Goal: Task Accomplishment & Management: Manage account settings

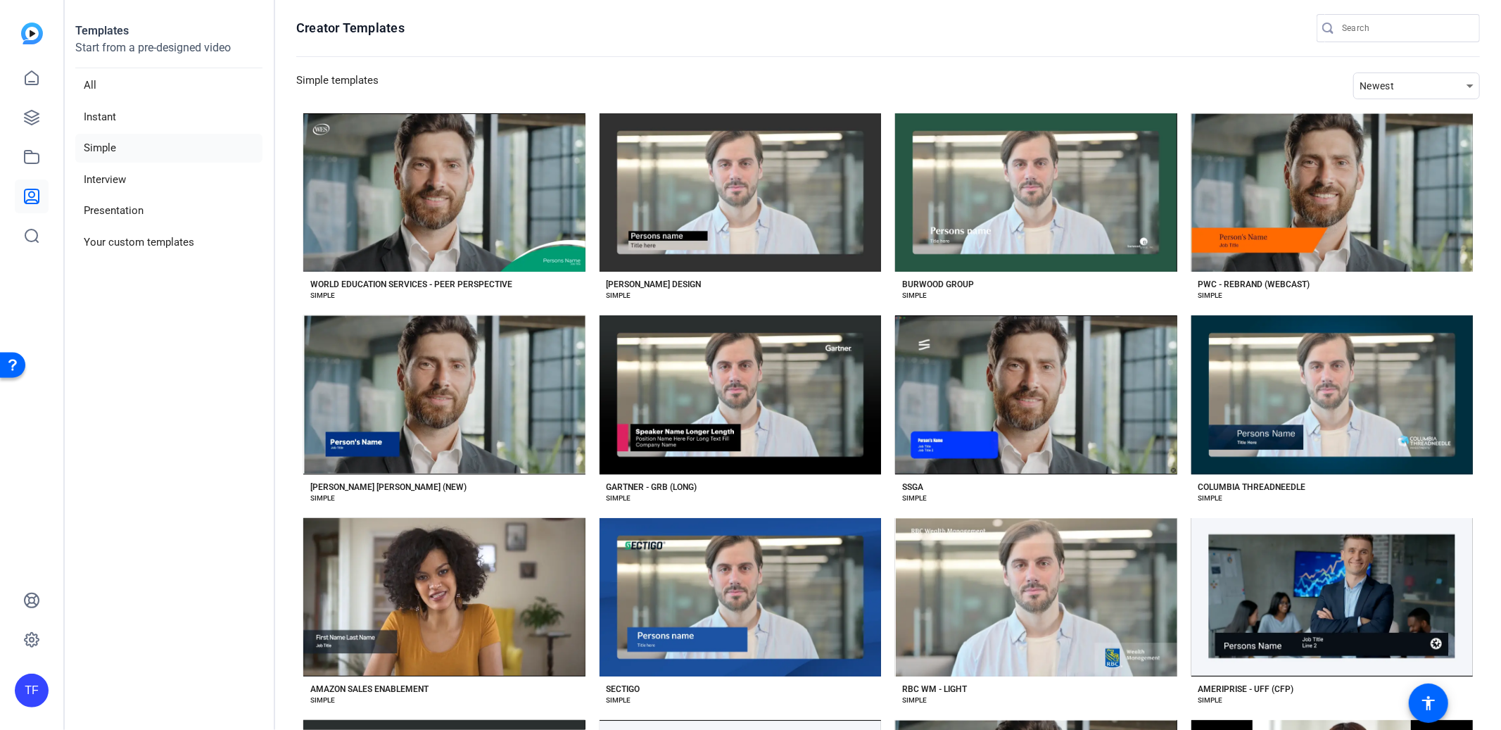
click at [30, 689] on div "TF" at bounding box center [32, 690] width 34 height 34
click at [188, 668] on mat-icon "logout" at bounding box center [186, 670] width 17 height 17
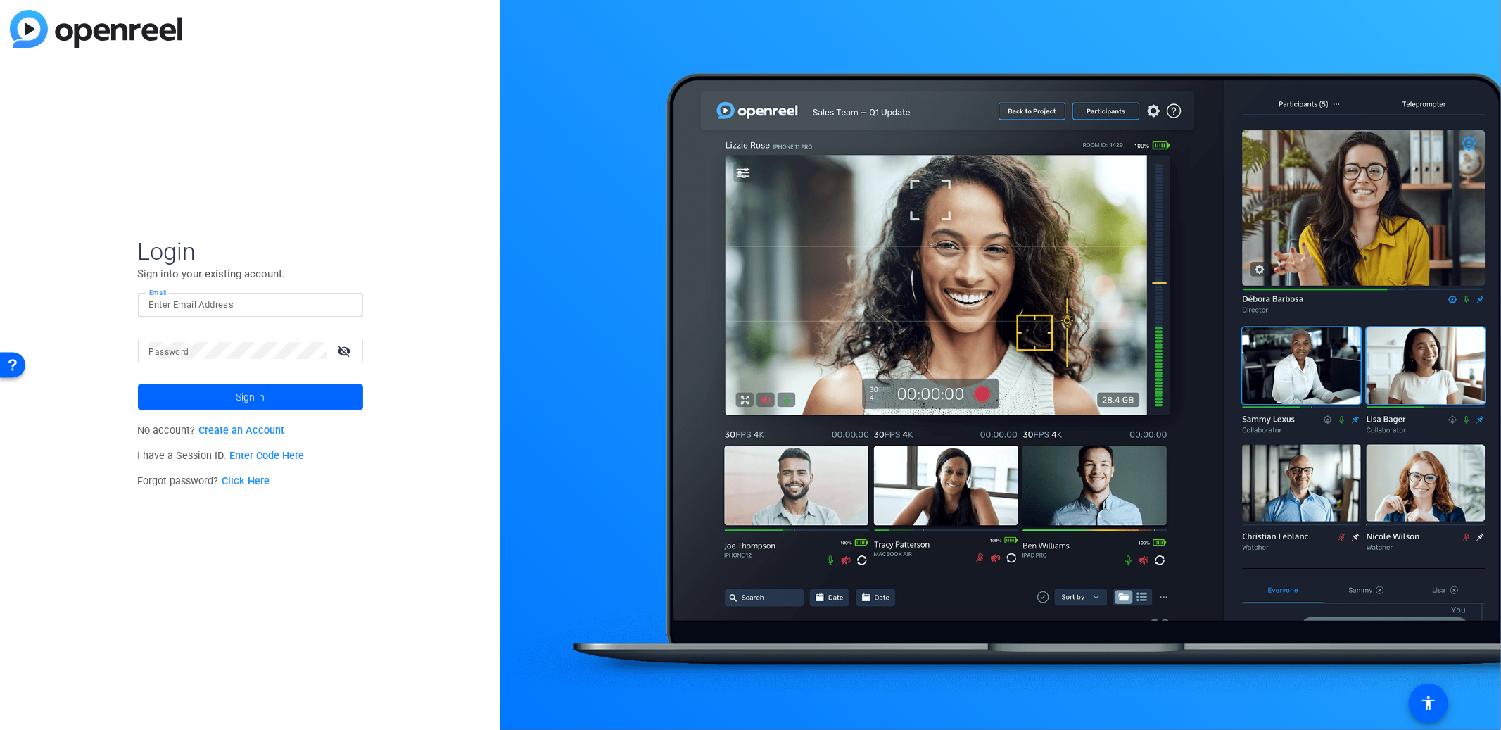
click at [184, 298] on input "Email" at bounding box center [250, 304] width 203 height 17
type input "[EMAIL_ADDRESS][DOMAIN_NAME]"
click at [77, 374] on div "Login Sign into your existing account. Email [EMAIL_ADDRESS][DOMAIN_NAME] Passw…" at bounding box center [250, 365] width 500 height 730
click at [269, 393] on span at bounding box center [250, 397] width 225 height 34
click at [201, 392] on span at bounding box center [250, 397] width 225 height 34
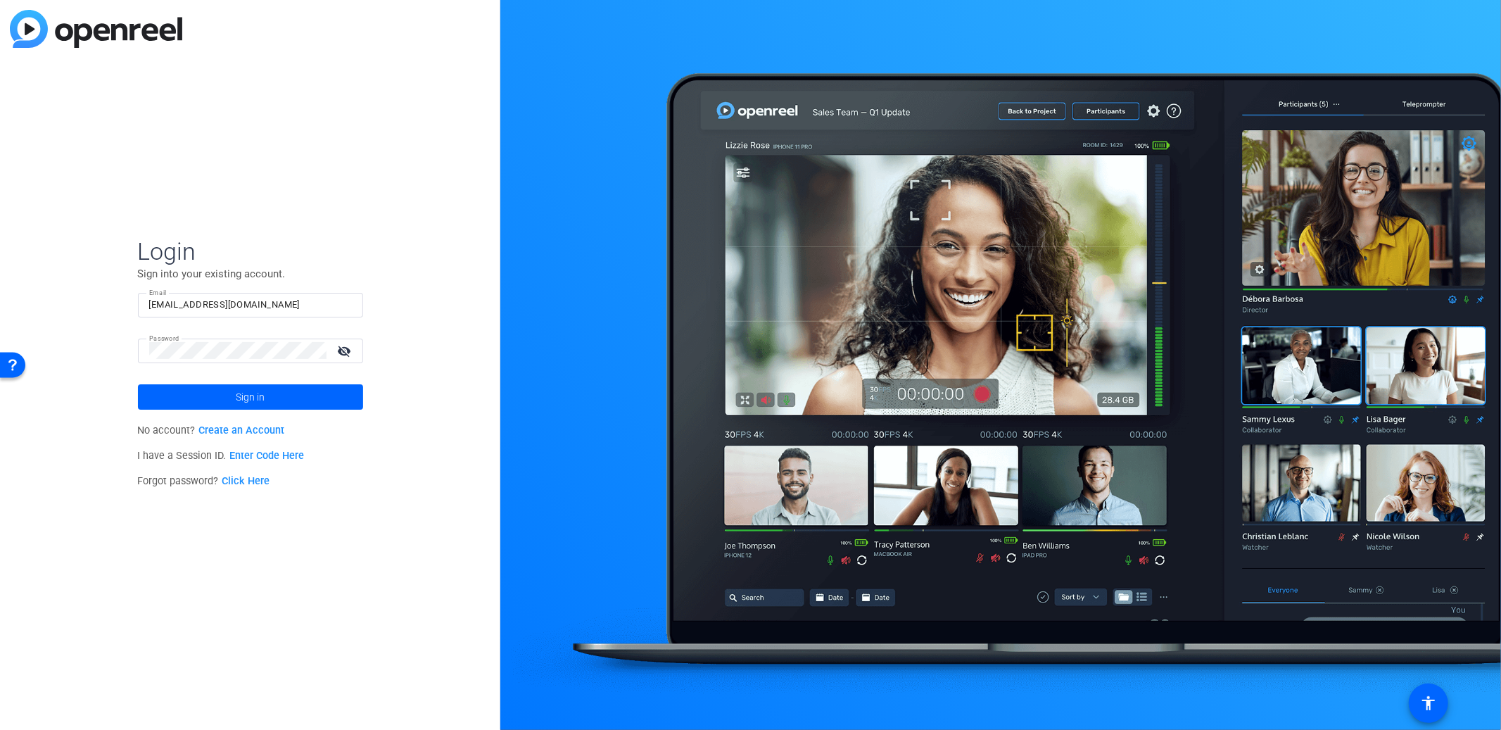
click at [247, 300] on input "[EMAIL_ADDRESS][DOMAIN_NAME]" at bounding box center [250, 304] width 203 height 17
drag, startPoint x: 257, startPoint y: 296, endPoint x: 265, endPoint y: 295, distance: 7.2
click at [257, 296] on input "[EMAIL_ADDRESS][DOMAIN_NAME]" at bounding box center [250, 304] width 203 height 17
click at [252, 404] on span "Sign in" at bounding box center [250, 396] width 29 height 35
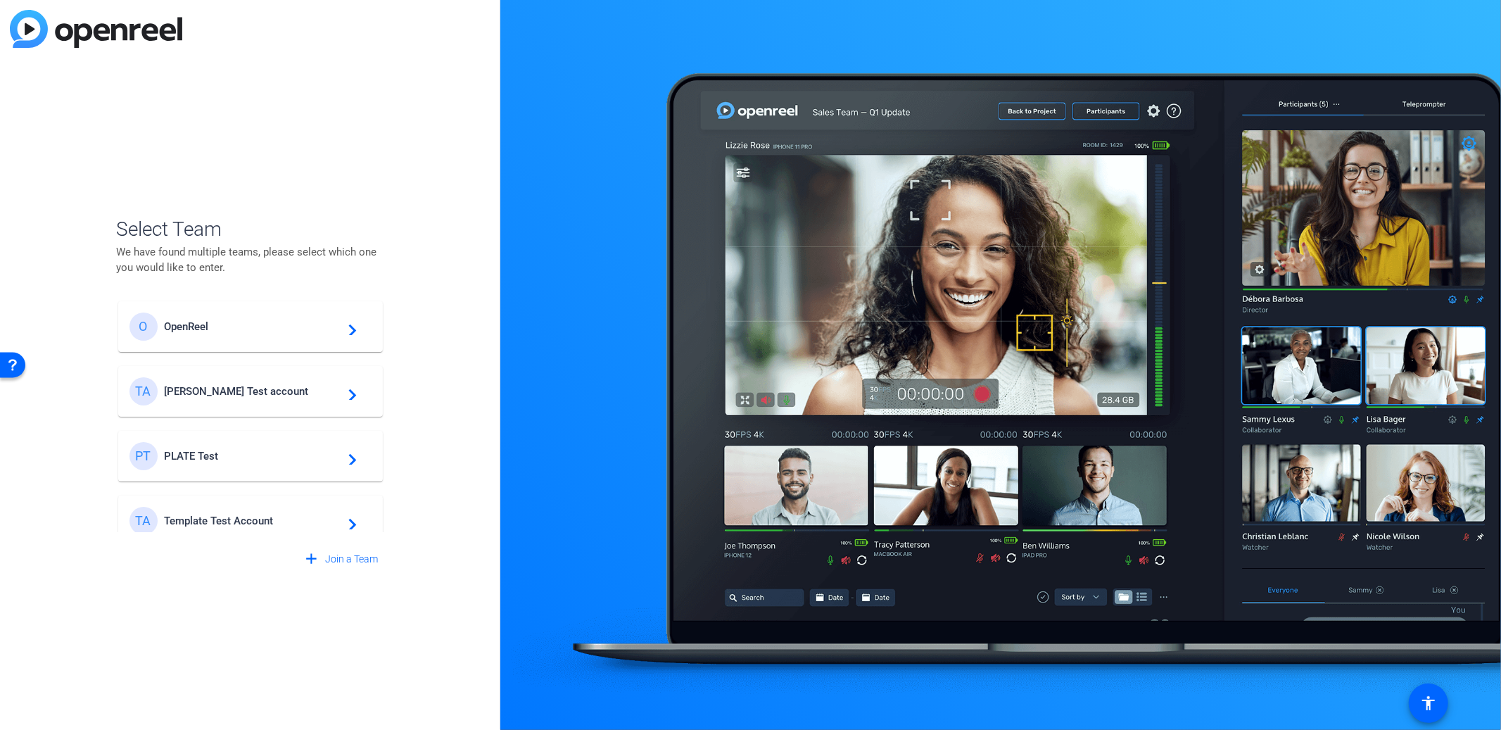
click at [212, 520] on span "Template Test Account" at bounding box center [253, 520] width 176 height 13
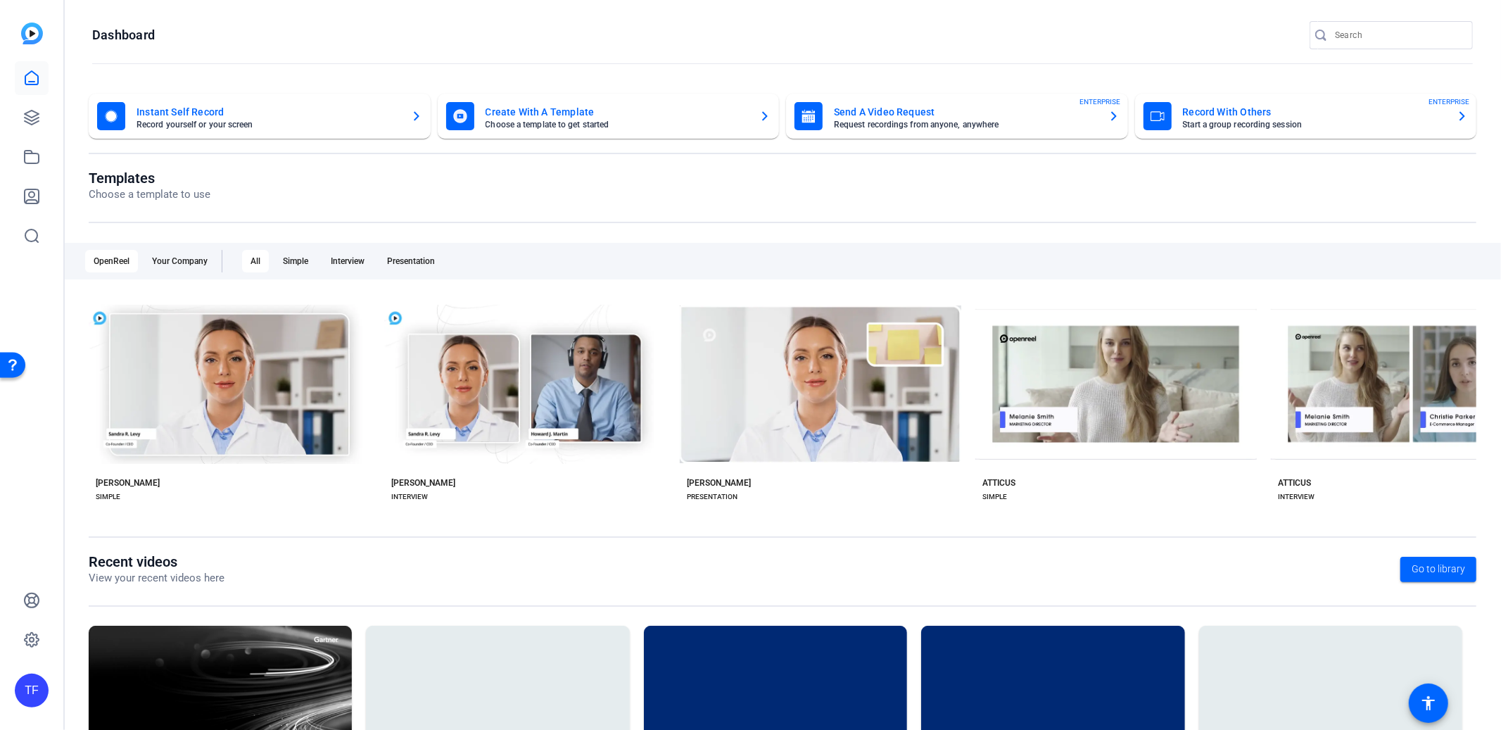
click at [24, 689] on div "TF" at bounding box center [32, 690] width 34 height 34
click at [181, 671] on mat-icon "logout" at bounding box center [186, 670] width 17 height 17
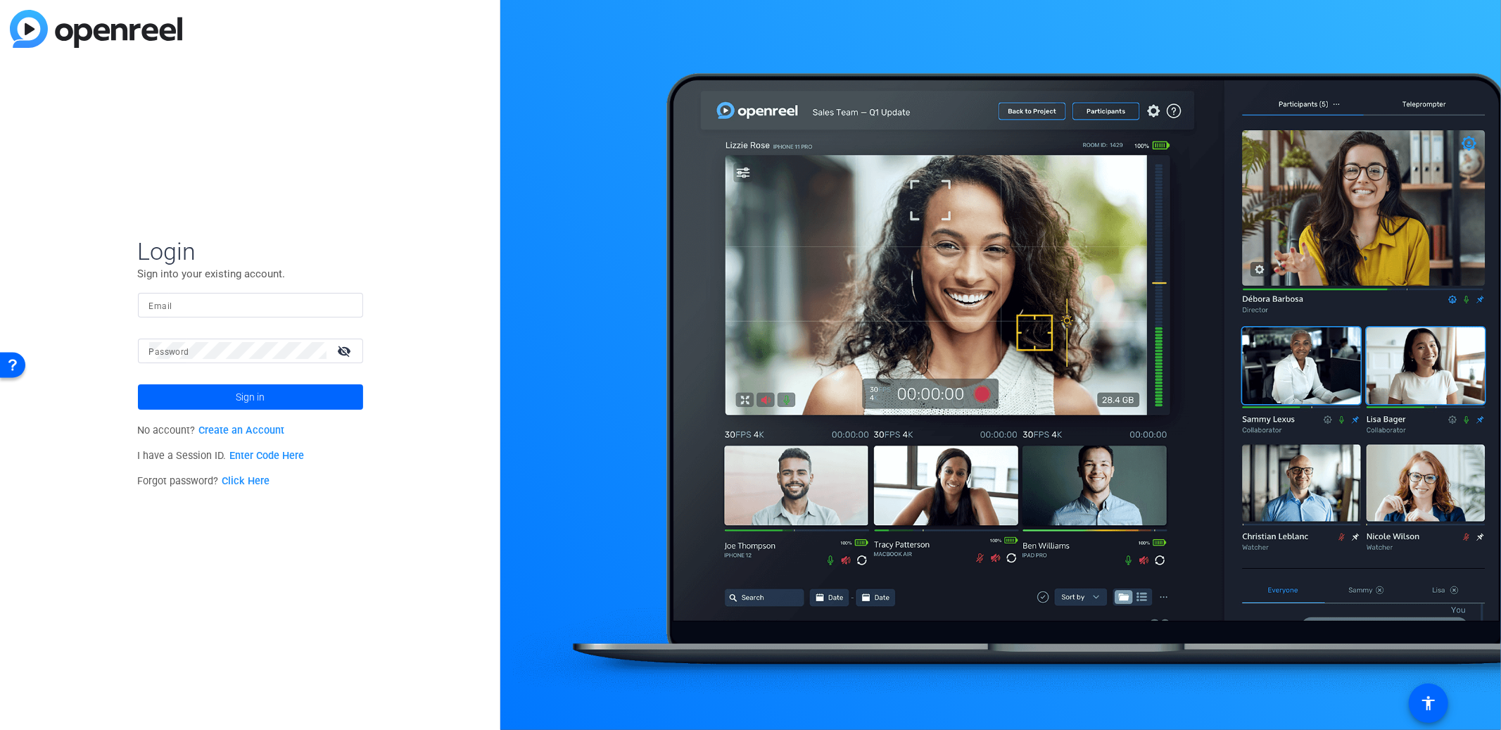
click at [160, 310] on mat-label "Email" at bounding box center [160, 306] width 23 height 10
click at [160, 310] on input "Email" at bounding box center [250, 304] width 203 height 17
click at [190, 304] on input "Email" at bounding box center [250, 304] width 203 height 17
type input "[EMAIL_ADDRESS][DOMAIN_NAME]"
click at [66, 427] on div "Login Sign into your existing account. Email [EMAIL_ADDRESS][DOMAIN_NAME] Passw…" at bounding box center [250, 365] width 500 height 730
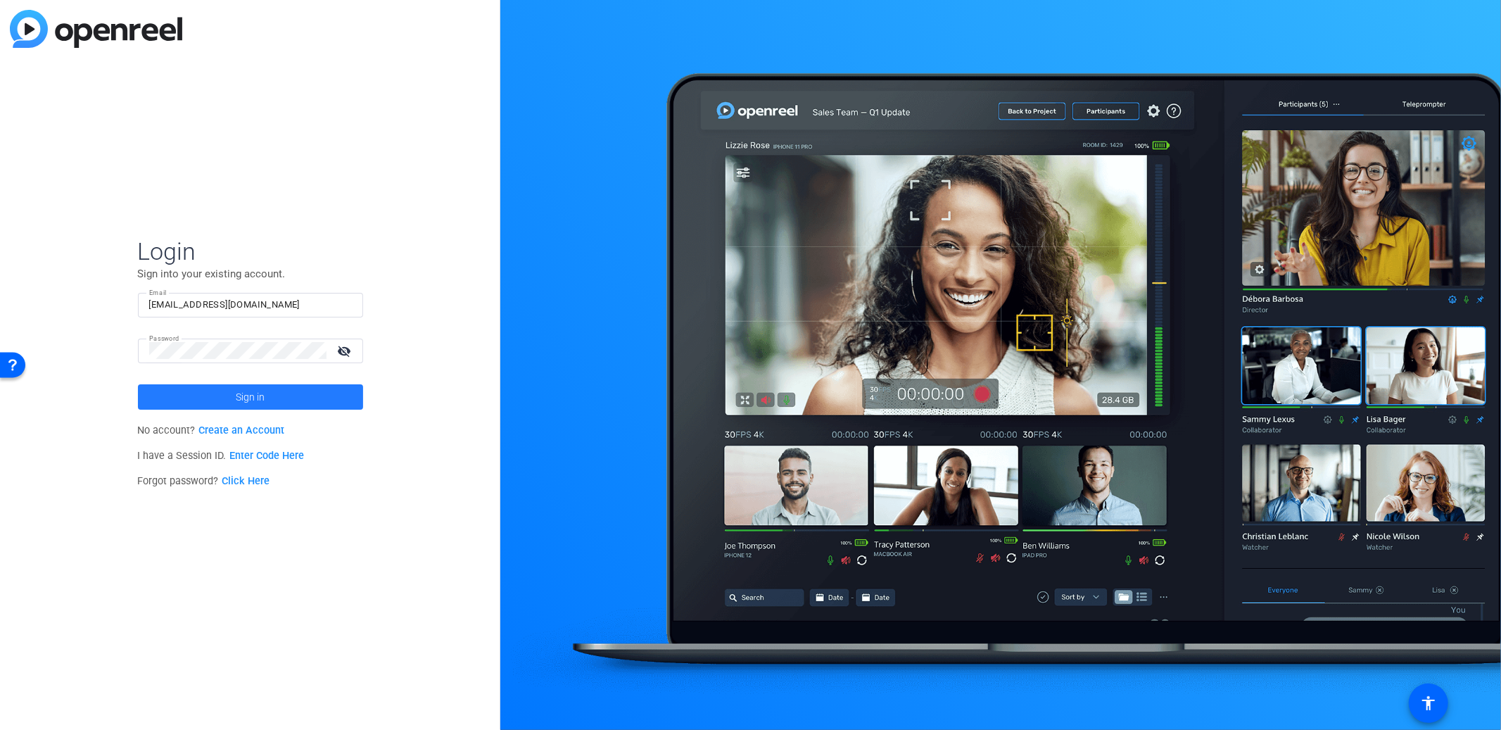
click at [330, 397] on span at bounding box center [250, 397] width 225 height 34
click at [249, 305] on input "[EMAIL_ADDRESS][DOMAIN_NAME]" at bounding box center [250, 304] width 203 height 17
click at [242, 387] on span "Sign in" at bounding box center [250, 396] width 29 height 35
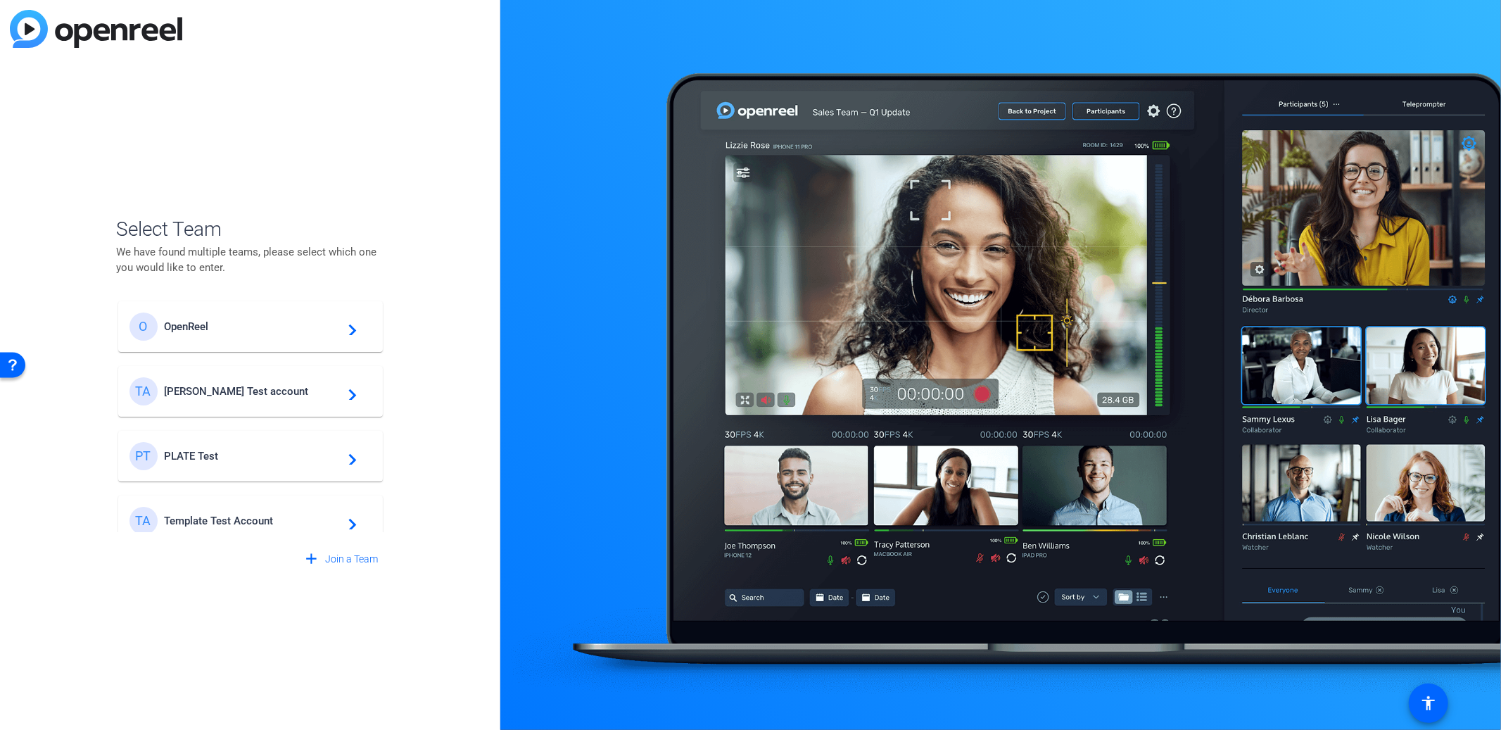
click at [250, 512] on div "TA Template Test Account navigate_next" at bounding box center [250, 521] width 242 height 28
